Goal: Check status

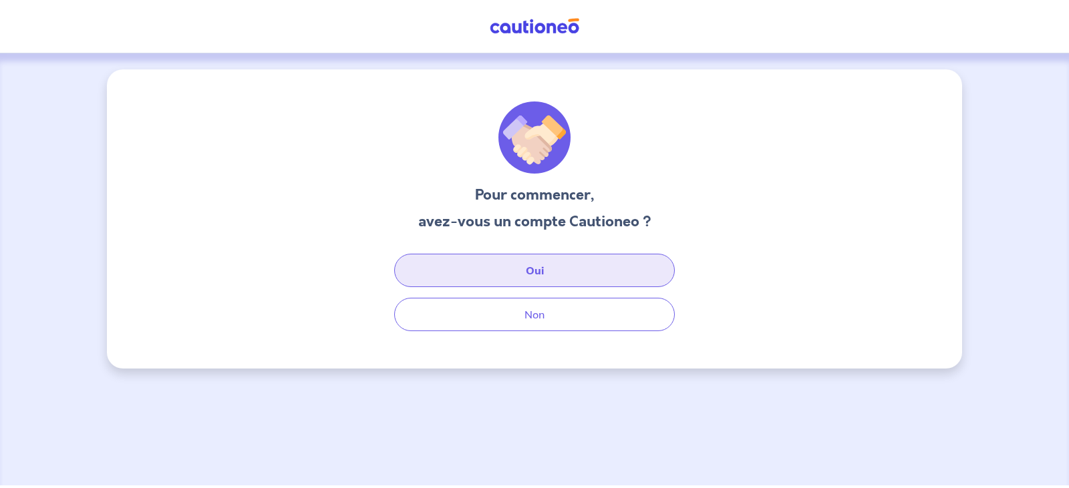
click at [541, 263] on button "Oui" at bounding box center [534, 270] width 281 height 33
